Goal: Transaction & Acquisition: Purchase product/service

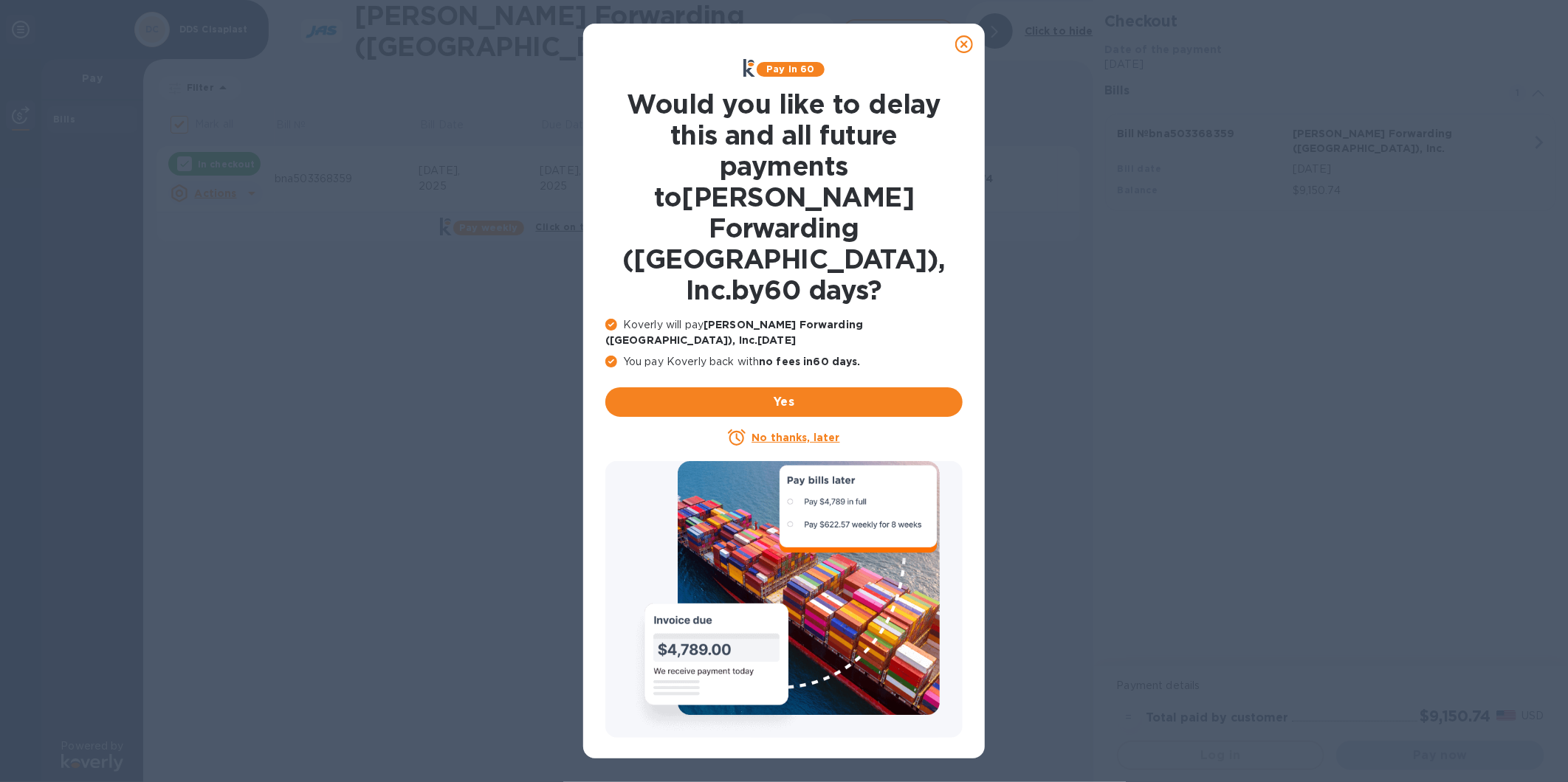
click at [963, 45] on icon at bounding box center [964, 45] width 18 height 18
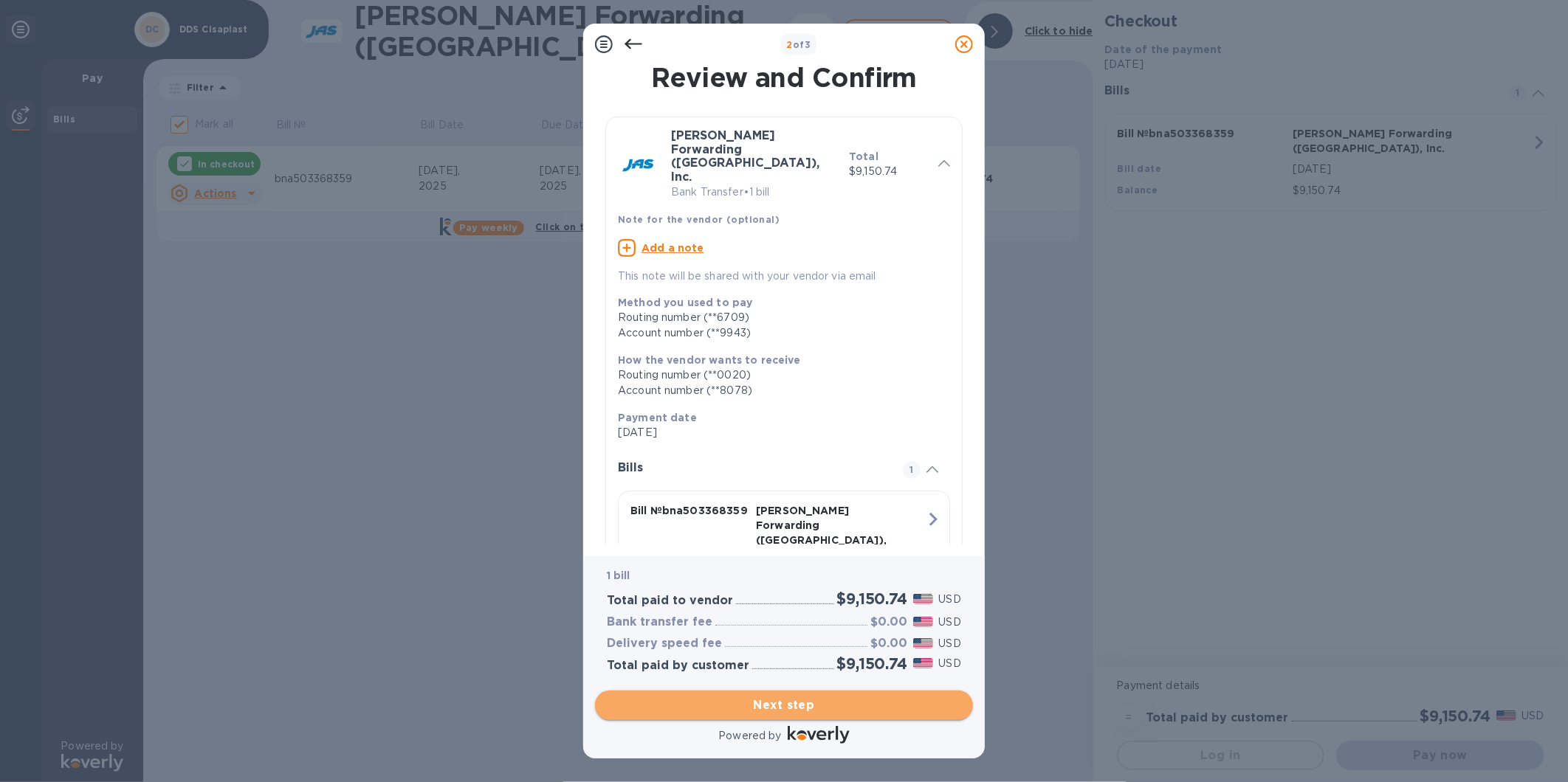
click at [790, 711] on span "Next step" at bounding box center [784, 705] width 355 height 18
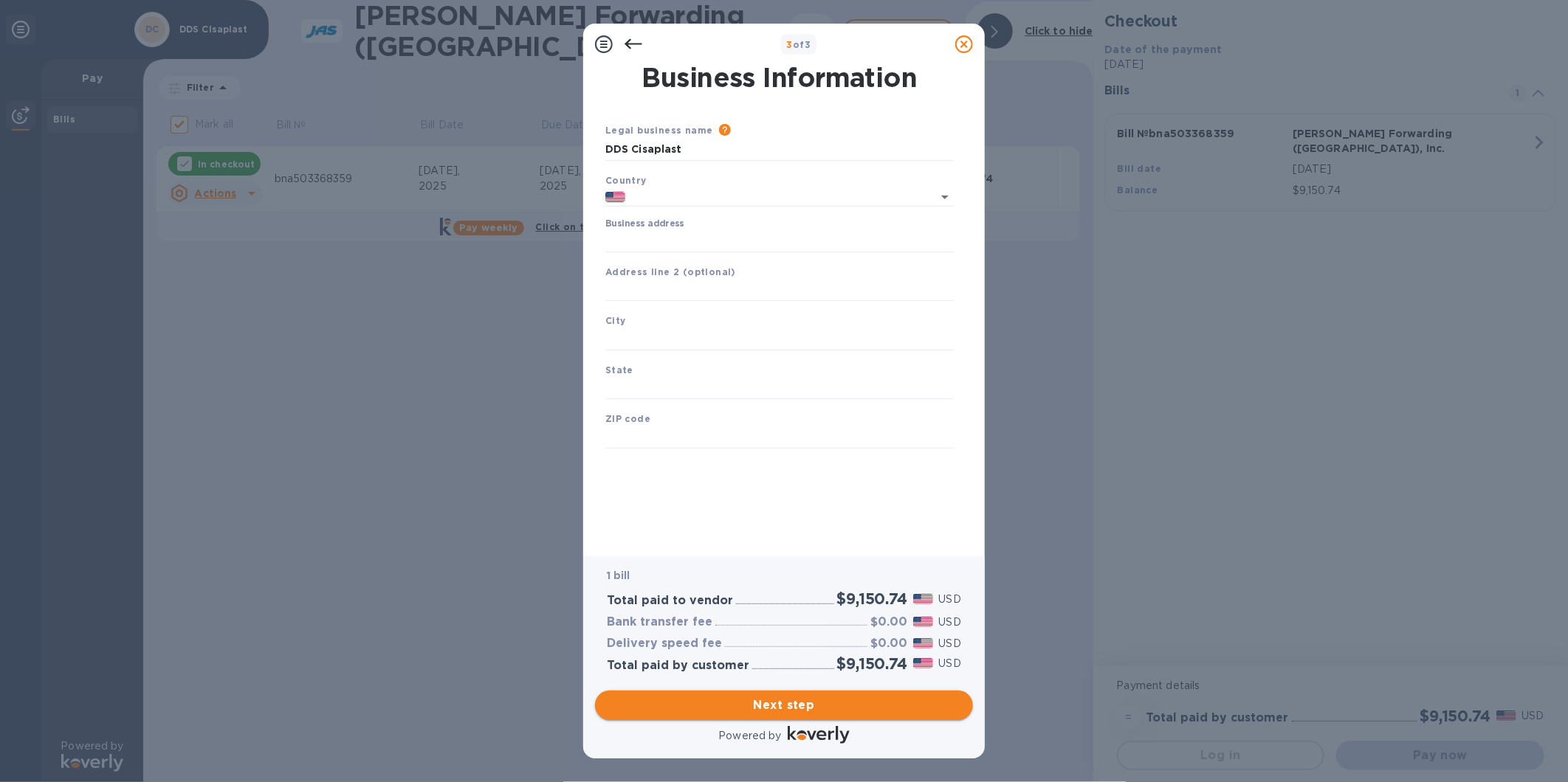
type input "[GEOGRAPHIC_DATA]"
click at [677, 241] on input "Business address" at bounding box center [779, 242] width 349 height 22
type input "[STREET_ADDRESS]"
type input "ElktoN"
type input "ky"
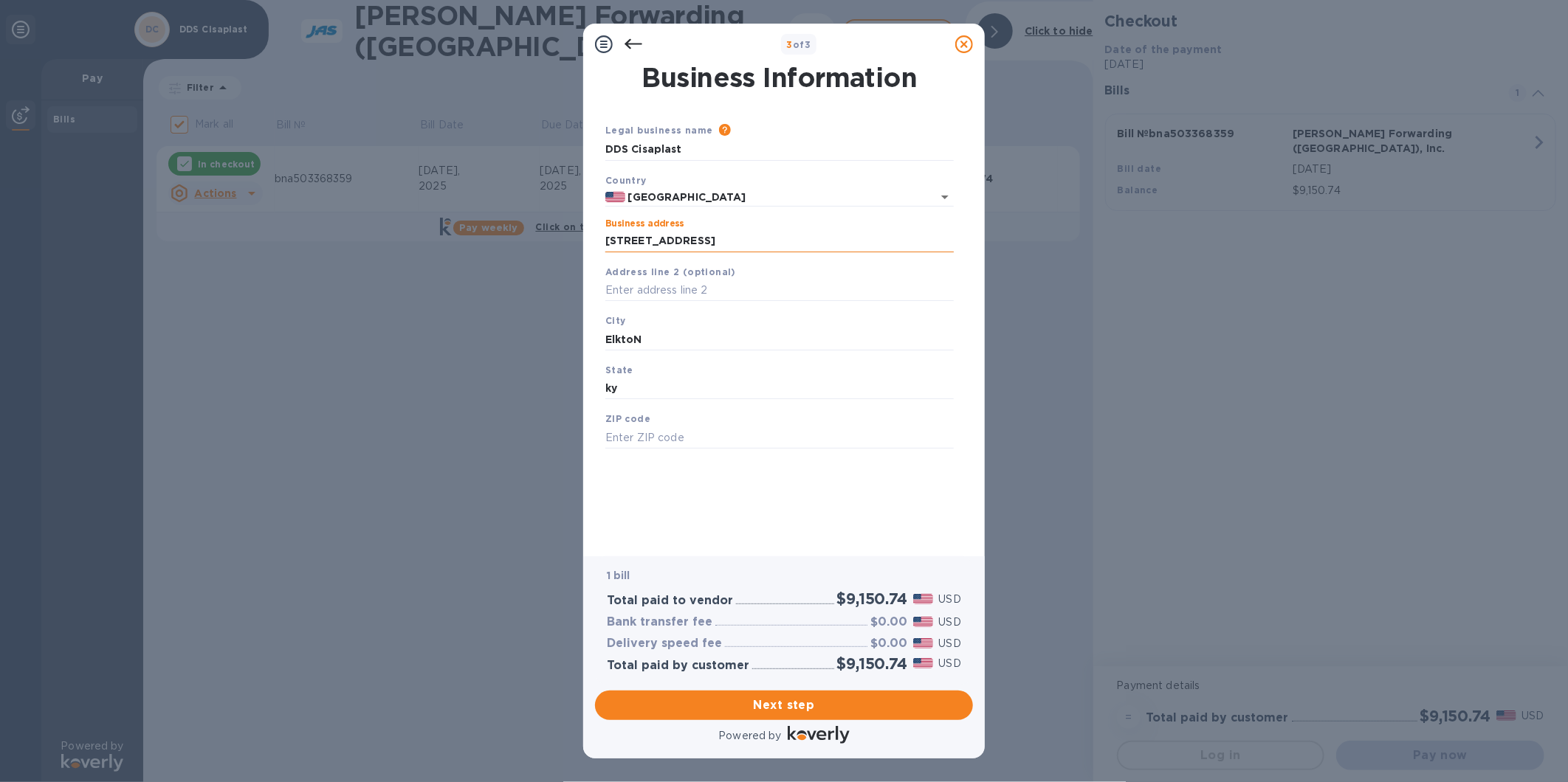
type input "42220"
click at [805, 702] on span "Next step" at bounding box center [784, 705] width 355 height 18
type input "Elkton"
type input "KY"
click at [780, 705] on span "Next step" at bounding box center [784, 705] width 355 height 18
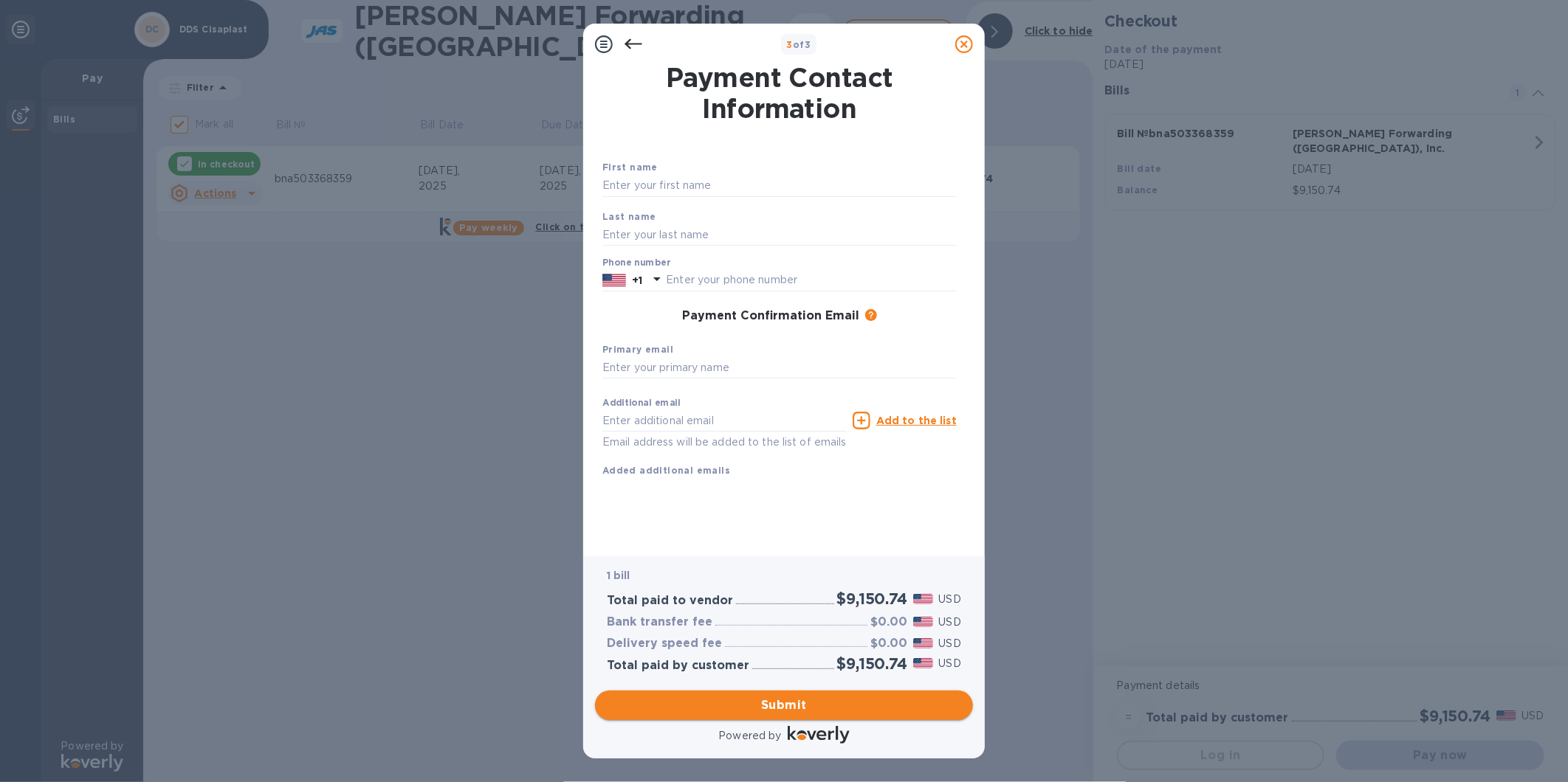
click at [780, 705] on span "Submit" at bounding box center [784, 705] width 355 height 18
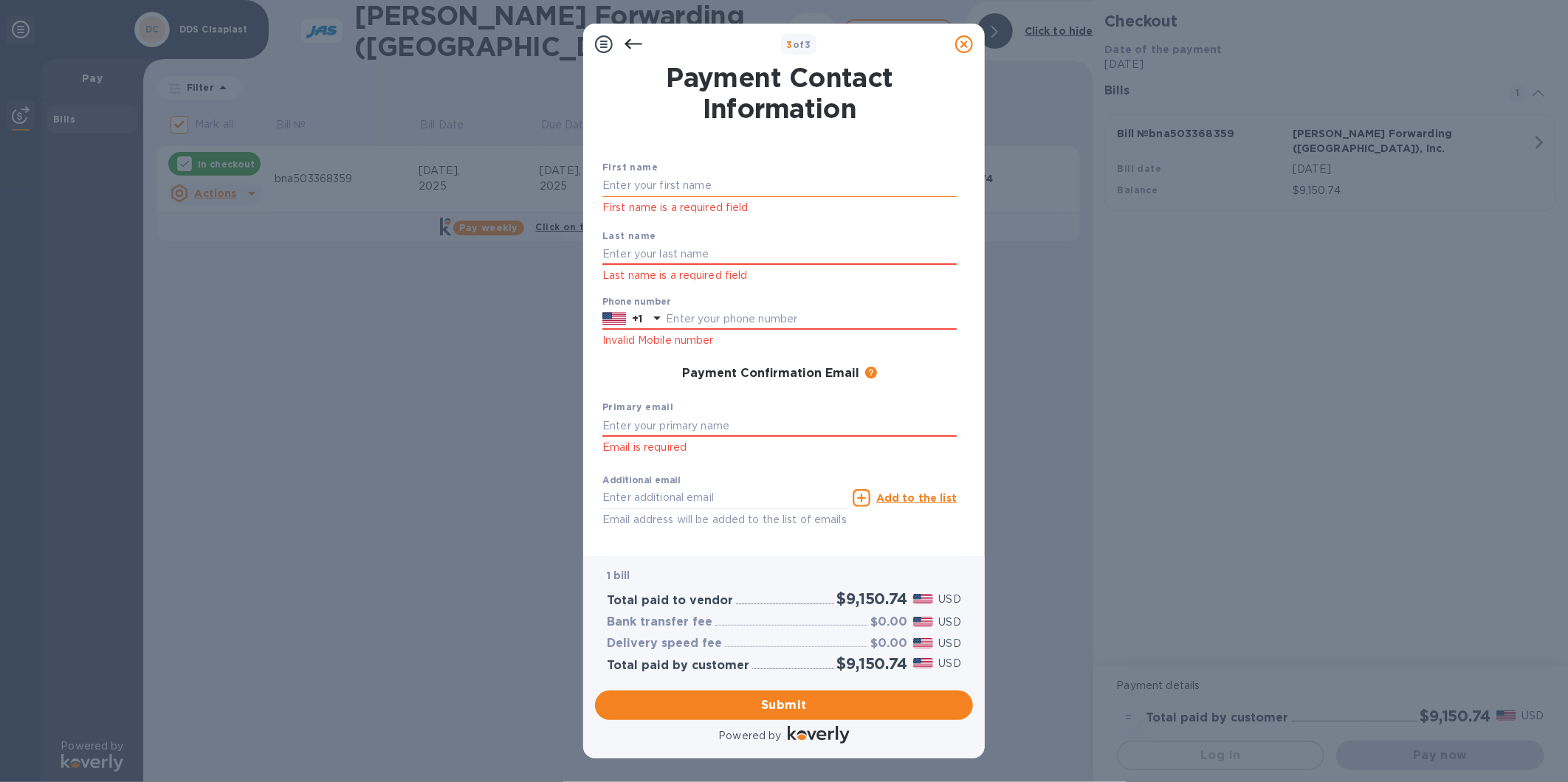
click at [681, 185] on input "text" at bounding box center [779, 186] width 355 height 22
type input "DDS Cisaplast USA LLC"
click at [687, 258] on input "text" at bounding box center [779, 255] width 355 height 22
type input "[PERSON_NAME]"
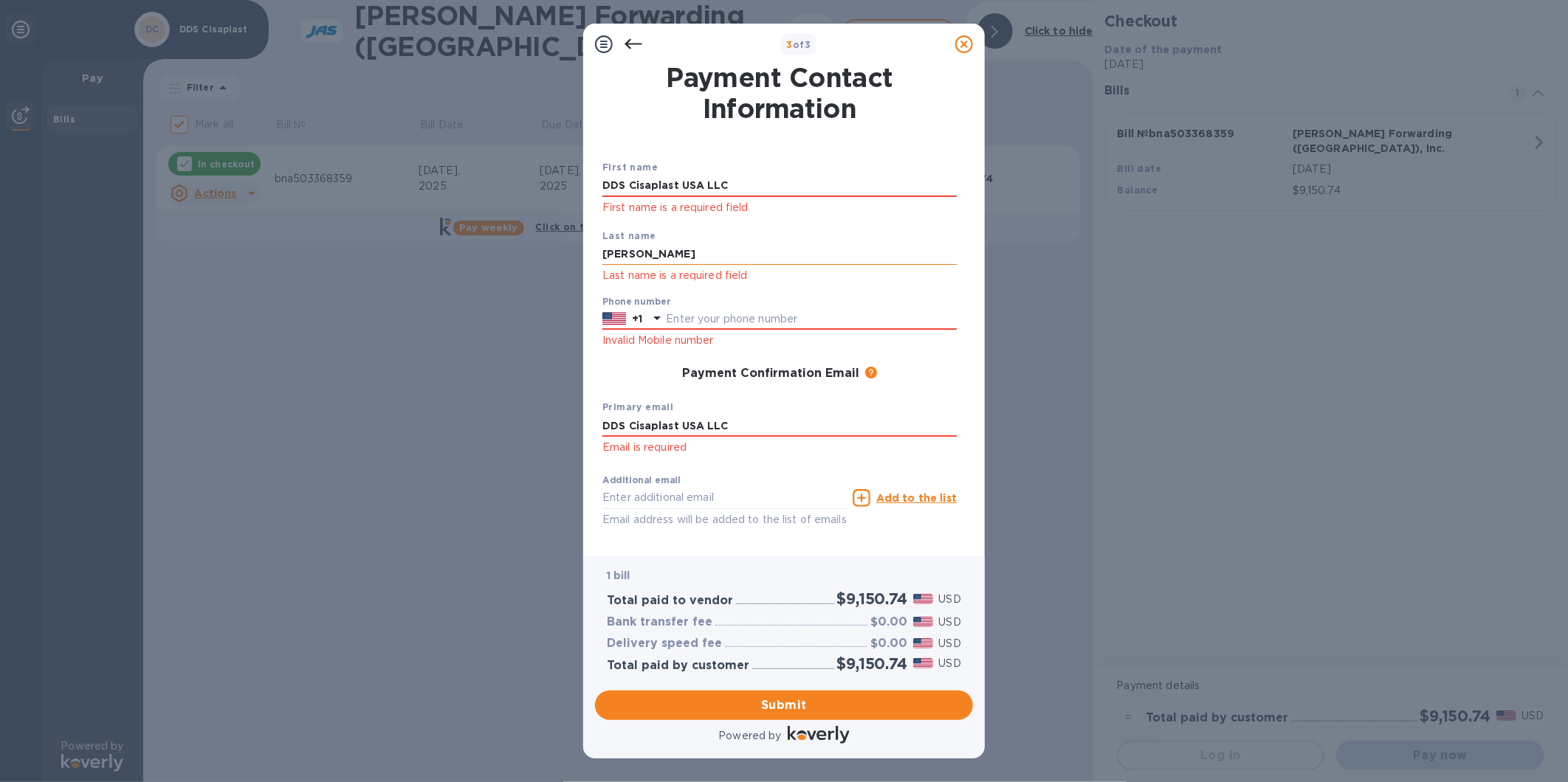
type input "2702652520"
type input "[EMAIL_ADDRESS][DOMAIN_NAME]"
drag, startPoint x: 741, startPoint y: 181, endPoint x: 541, endPoint y: 189, distance: 200.2
click at [541, 188] on div "3 of 3 Payment Contact Information First name DDS Cisaplast USA LLC First name …" at bounding box center [784, 391] width 1568 height 782
type input "[PERSON_NAME]"
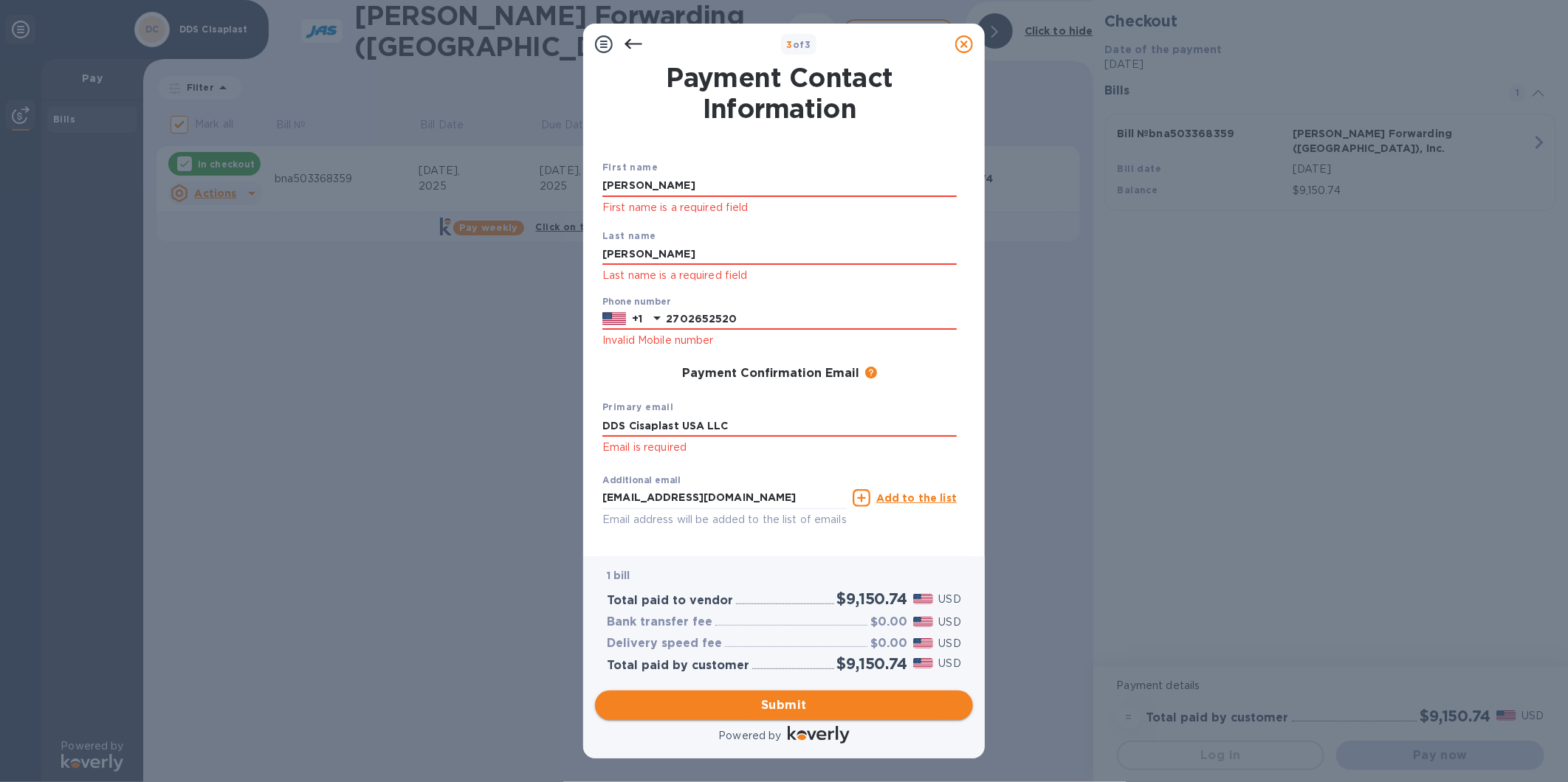
click at [790, 704] on span "Submit" at bounding box center [784, 705] width 355 height 18
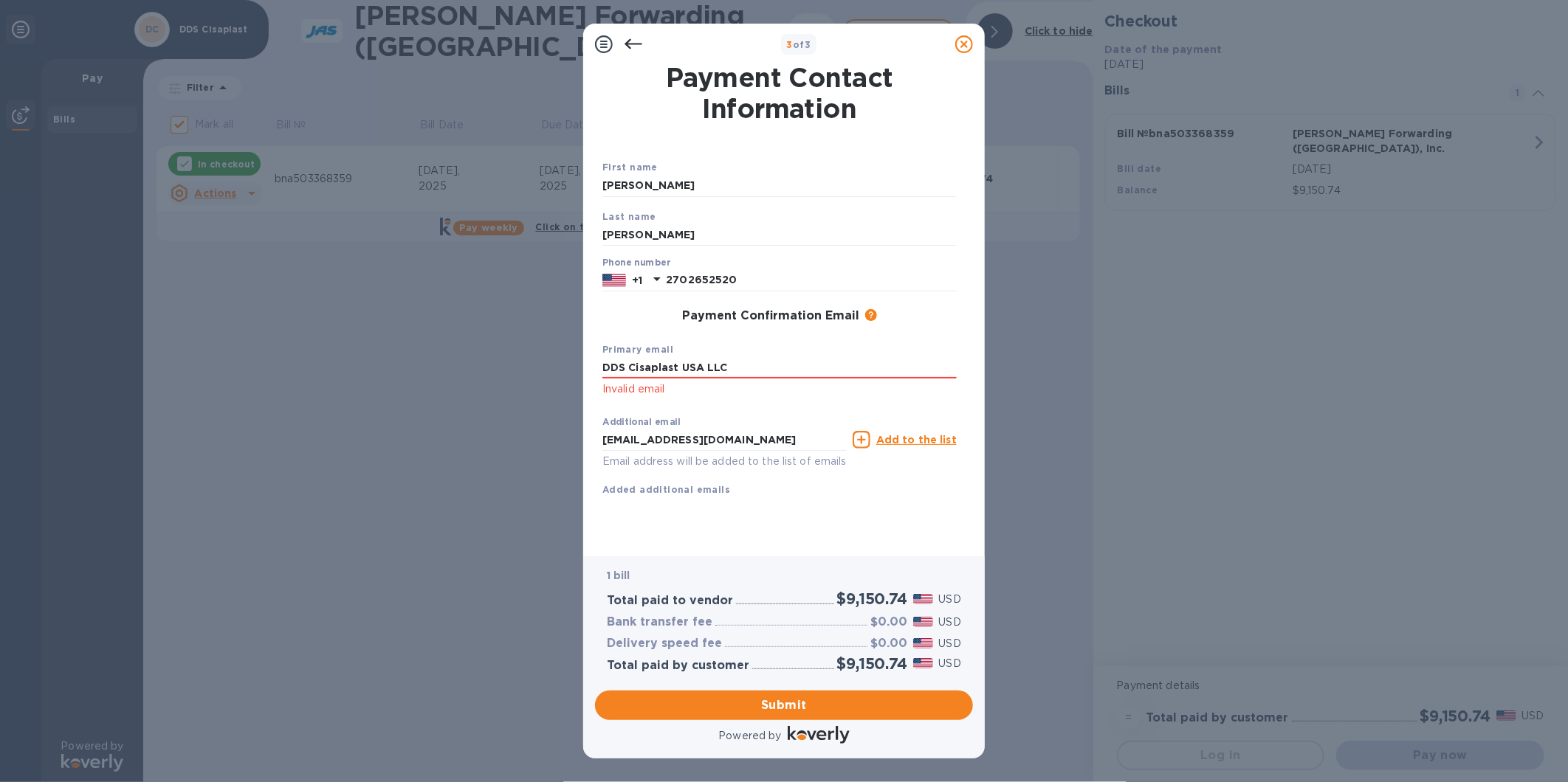
drag, startPoint x: 766, startPoint y: 369, endPoint x: 536, endPoint y: 380, distance: 230.3
click at [536, 380] on div "3 of 3 Payment Contact Information First name [PERSON_NAME] Last name [PERSON_N…" at bounding box center [784, 391] width 1568 height 782
type input "[EMAIL_ADDRESS][DOMAIN_NAME]"
click at [787, 707] on span "Submit" at bounding box center [784, 705] width 355 height 18
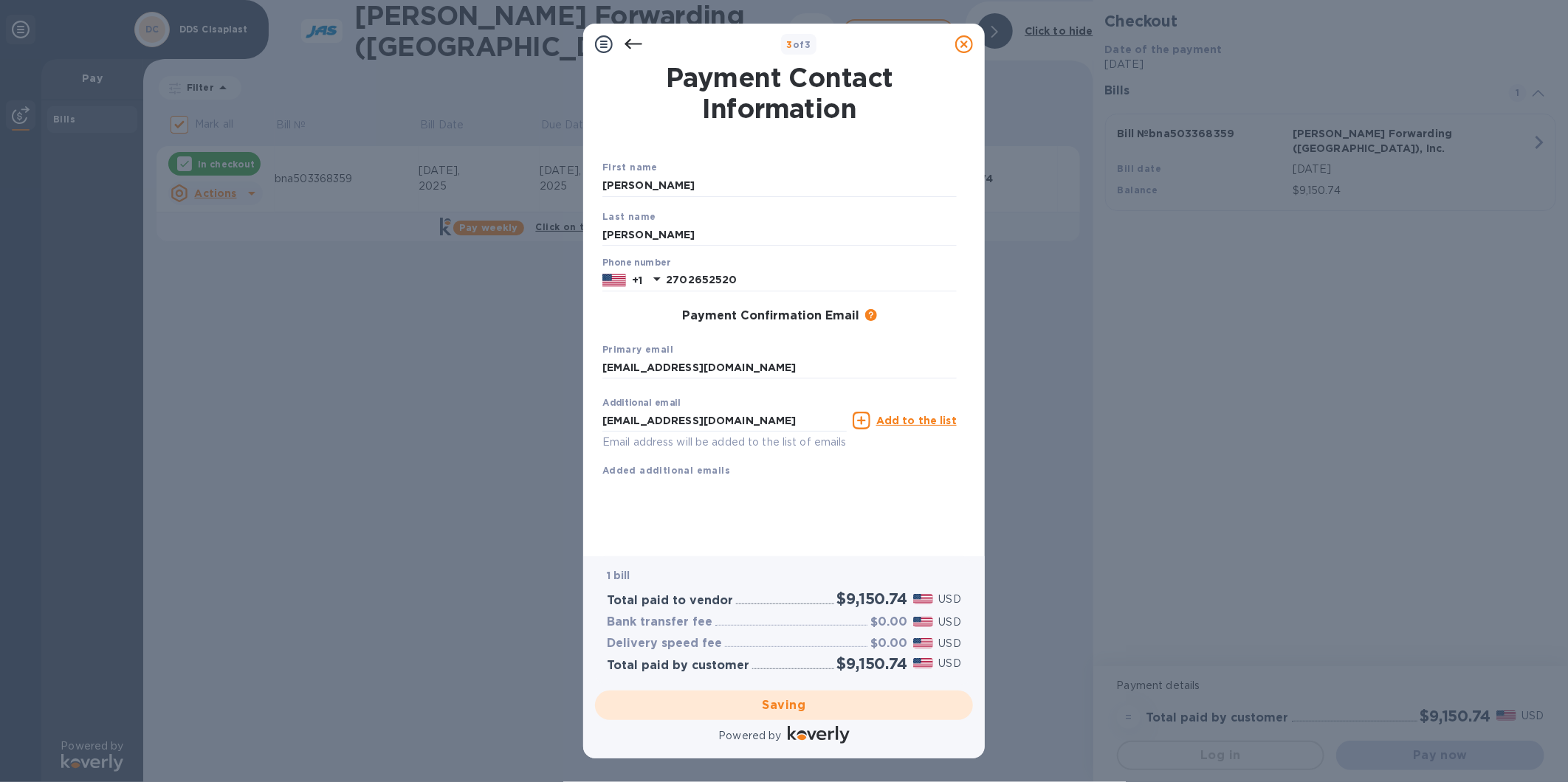
checkbox input "false"
